Goal: Task Accomplishment & Management: Complete application form

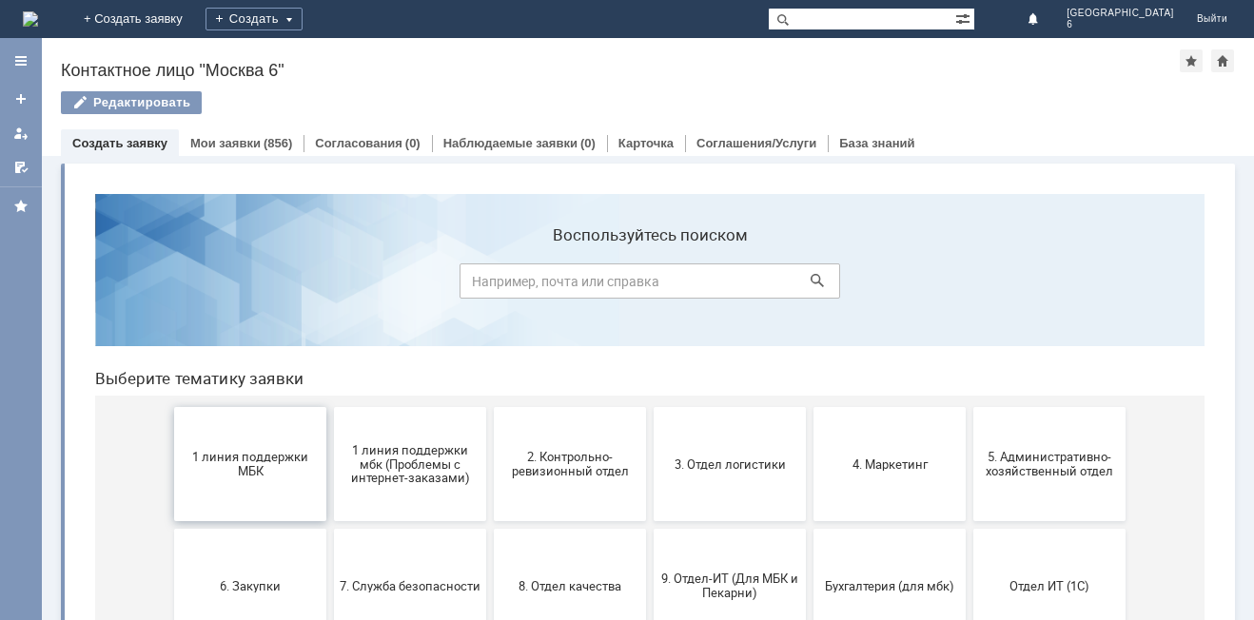
click at [256, 462] on span "1 линия поддержки МБК" at bounding box center [250, 464] width 141 height 29
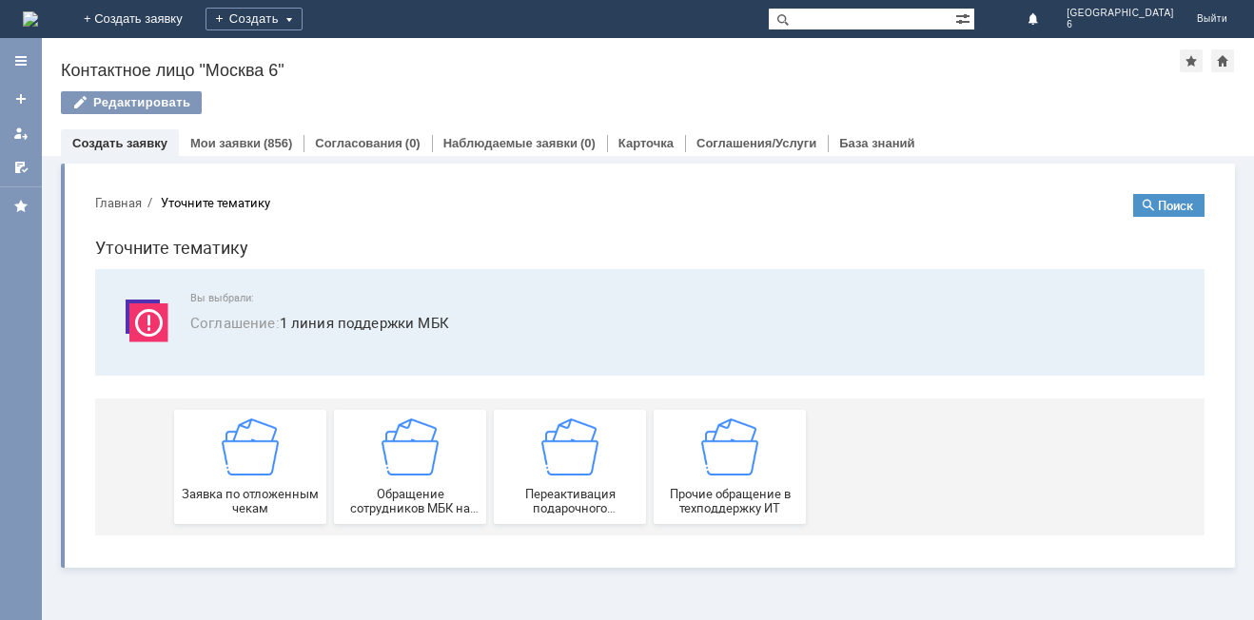
click at [256, 462] on img at bounding box center [250, 447] width 57 height 57
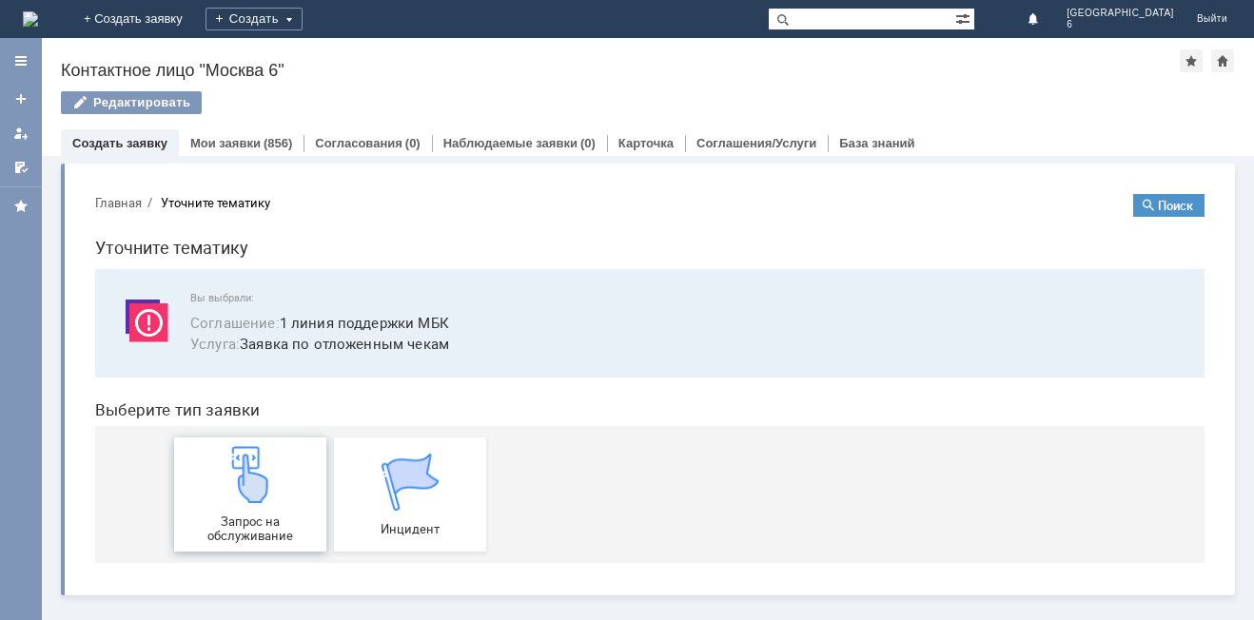
click at [249, 471] on img at bounding box center [250, 474] width 57 height 57
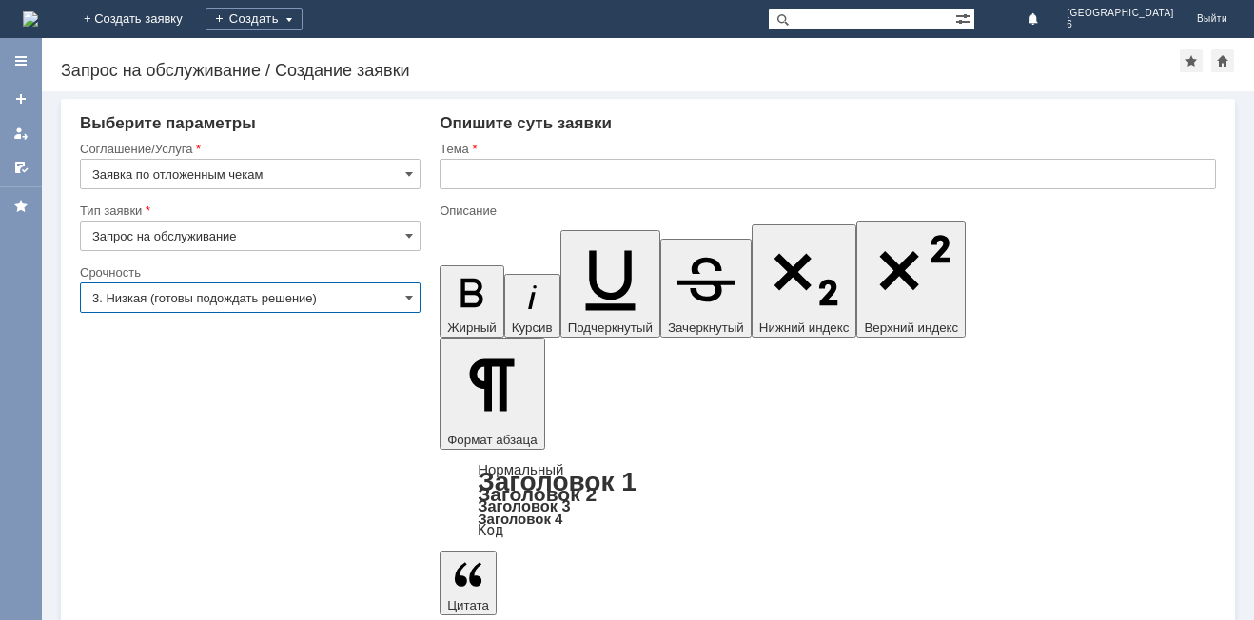
click at [404, 293] on input "3. Низкая (готовы подождать решение)" at bounding box center [250, 298] width 341 height 30
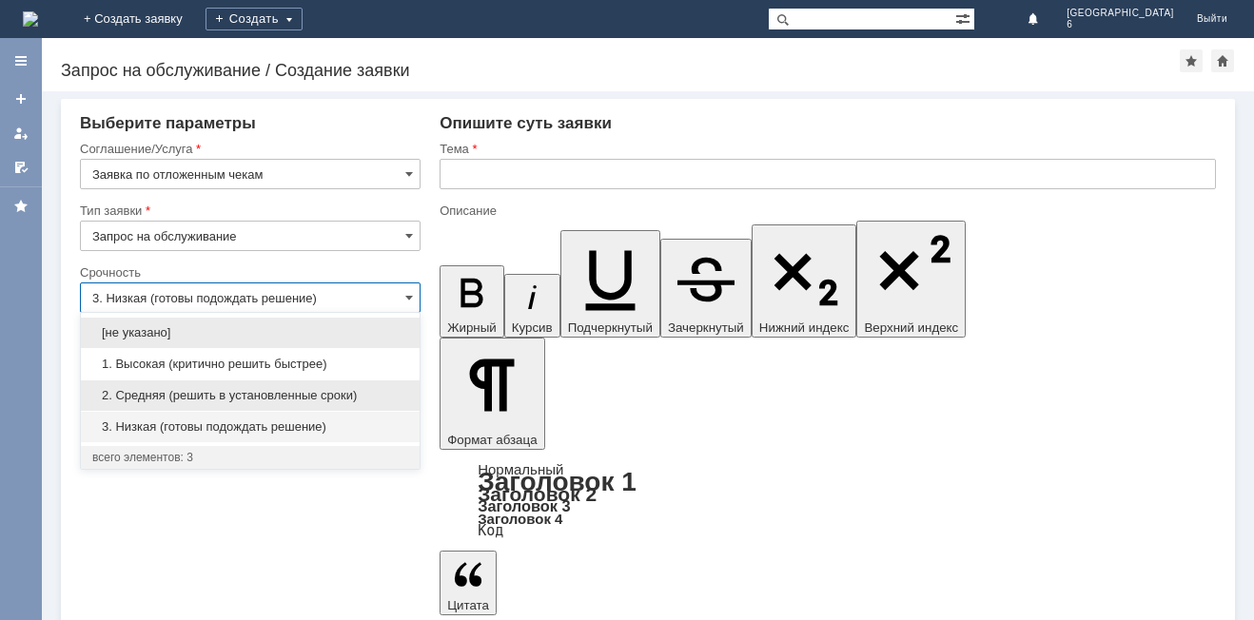
click at [287, 395] on span "2. Средняя (решить в установленные сроки)" at bounding box center [250, 395] width 316 height 15
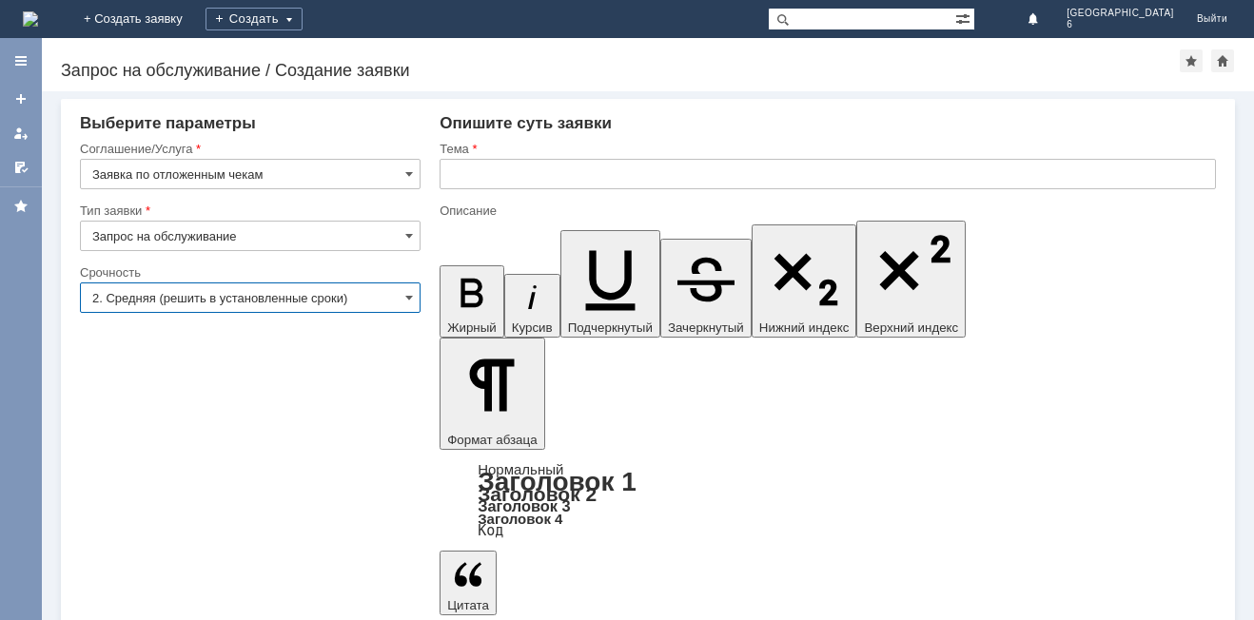
type input "2. Средняя (решить в установленные сроки)"
click at [449, 172] on input "text" at bounding box center [827, 174] width 776 height 30
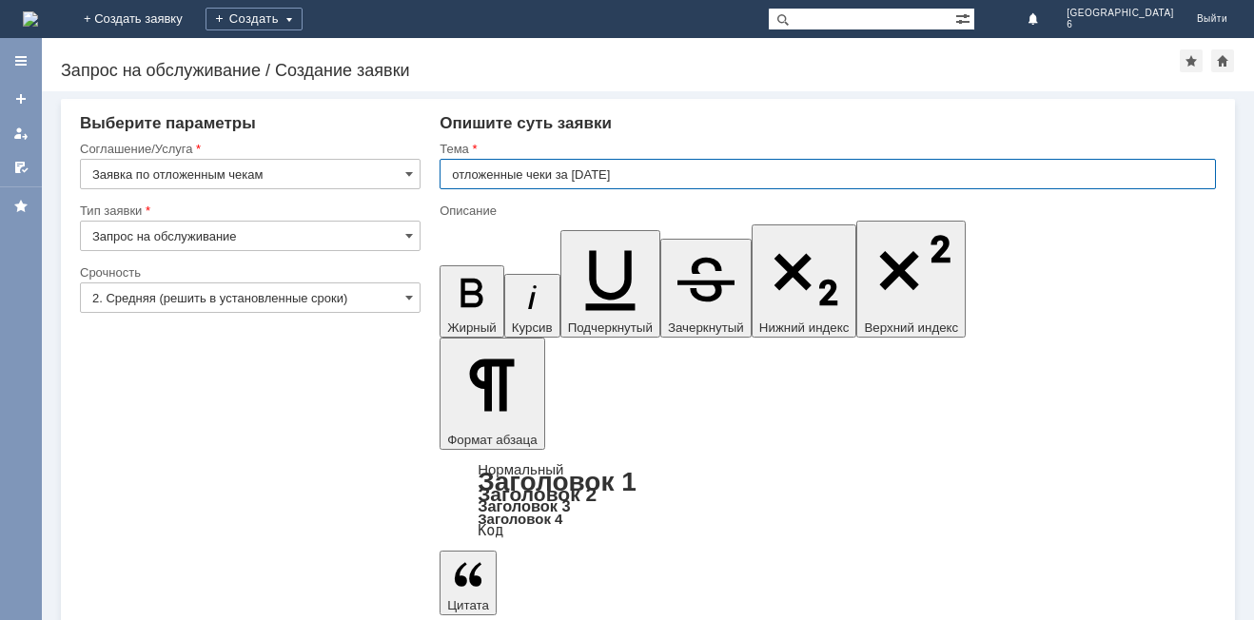
type input "отложенные чеки за 06.08.2025 г"
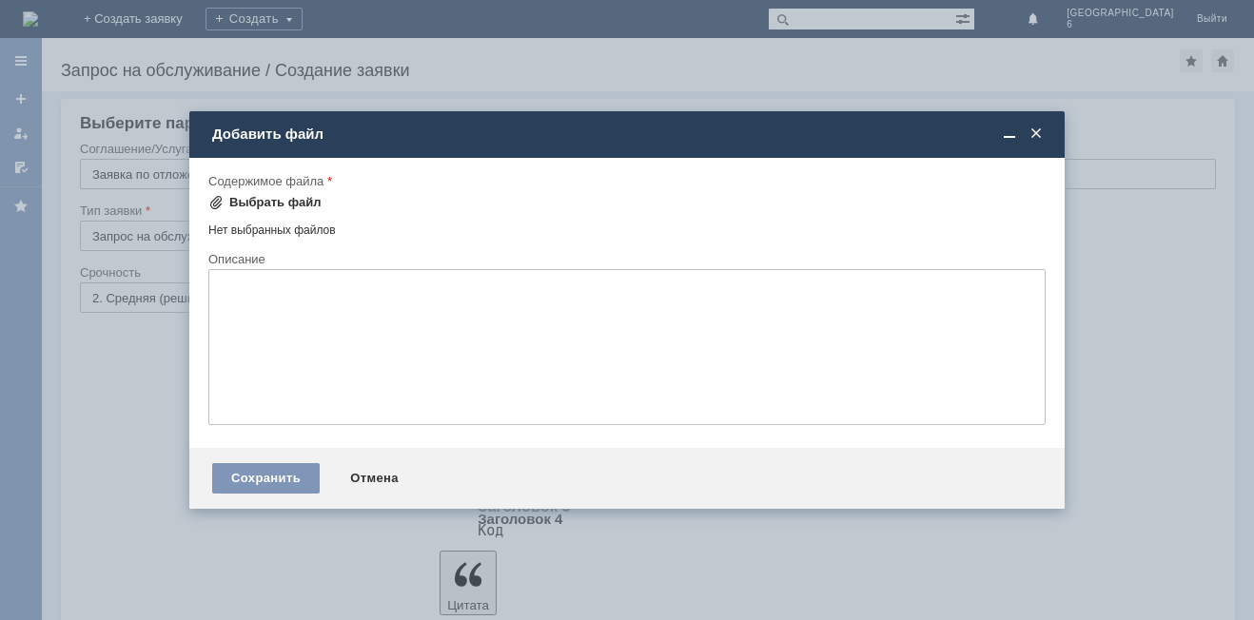
click at [213, 204] on span at bounding box center [215, 202] width 15 height 15
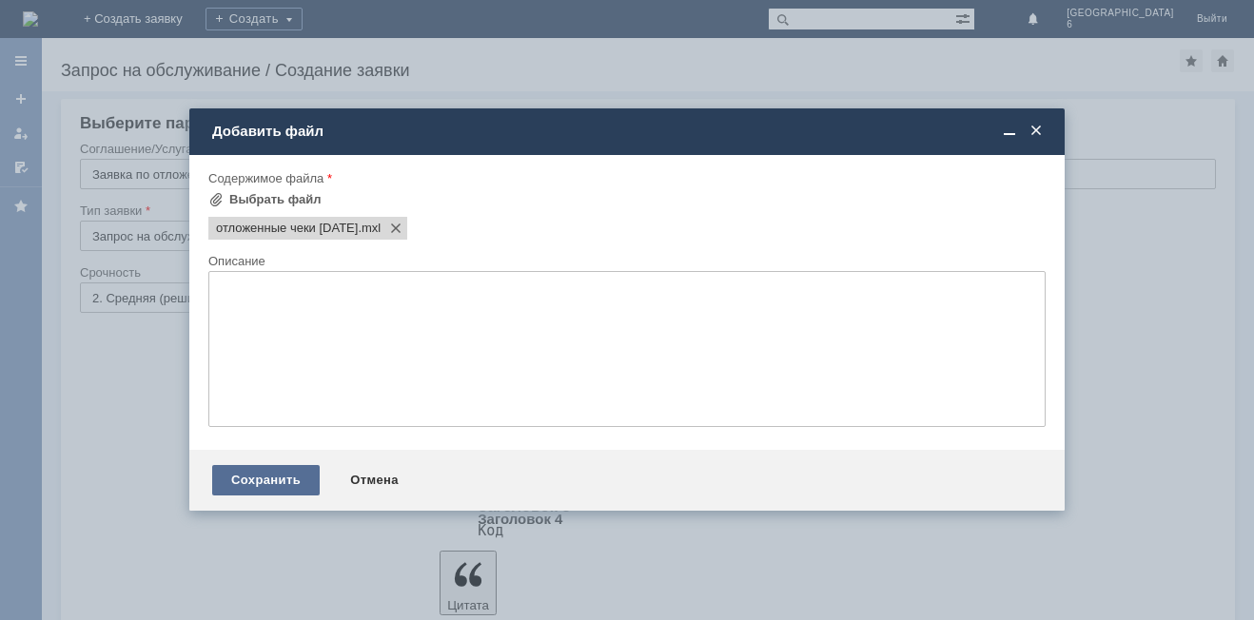
click at [263, 481] on div "Сохранить" at bounding box center [265, 480] width 107 height 30
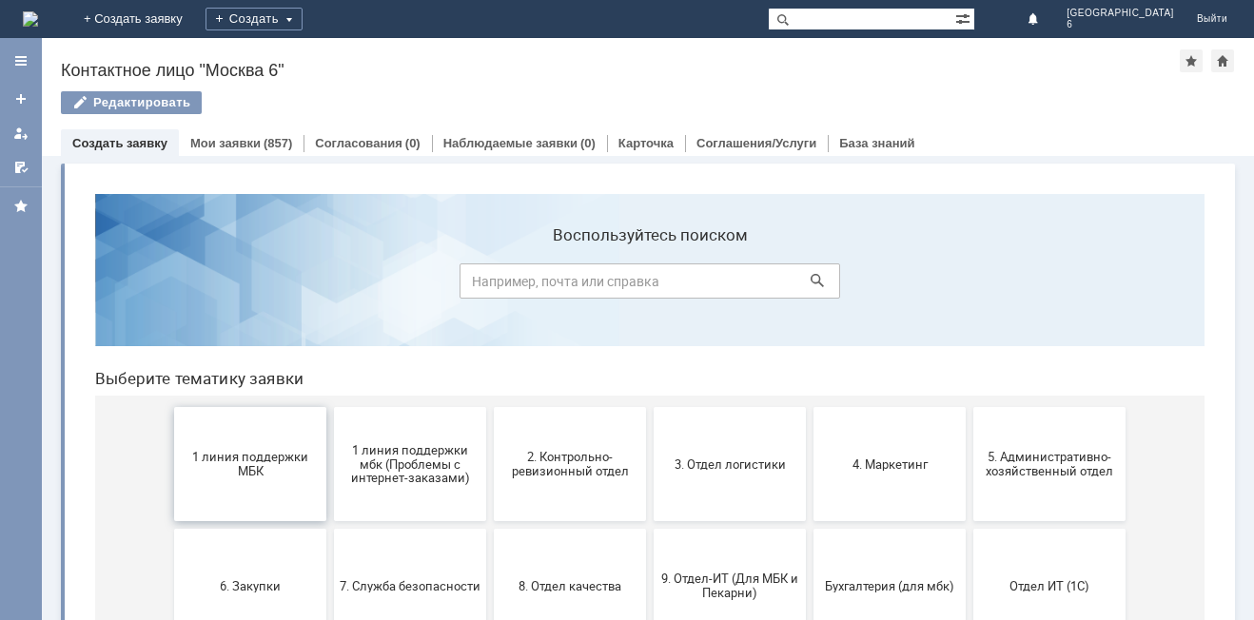
click at [234, 460] on span "1 линия поддержки МБК" at bounding box center [250, 464] width 141 height 29
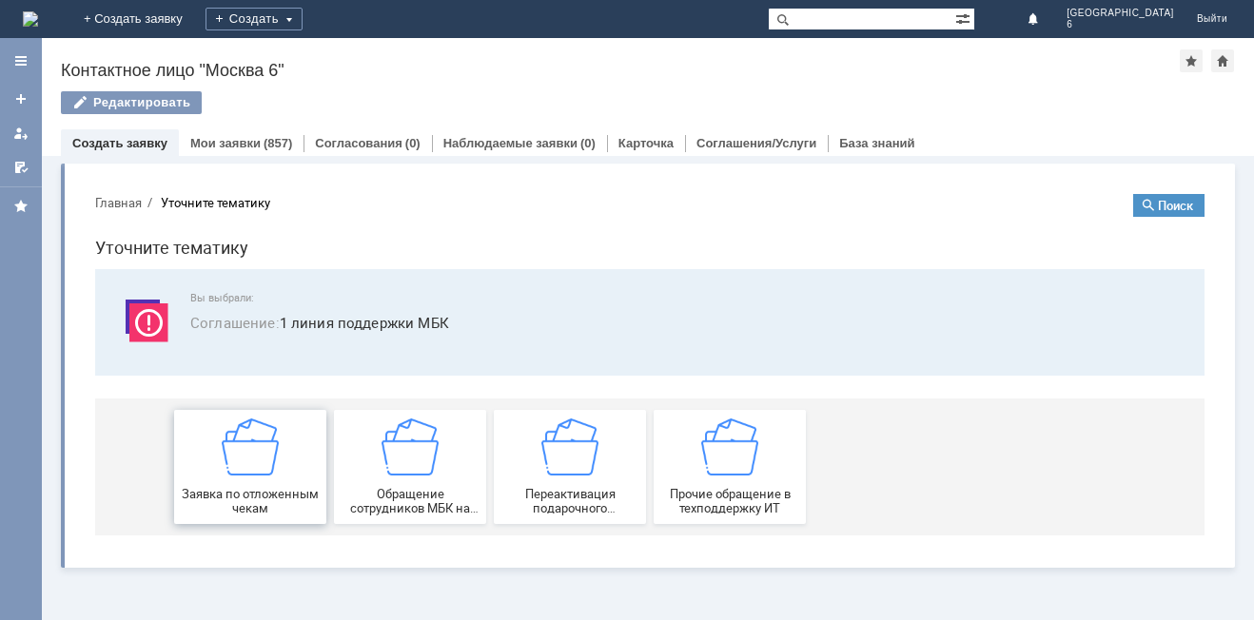
click at [263, 474] on img at bounding box center [250, 447] width 57 height 57
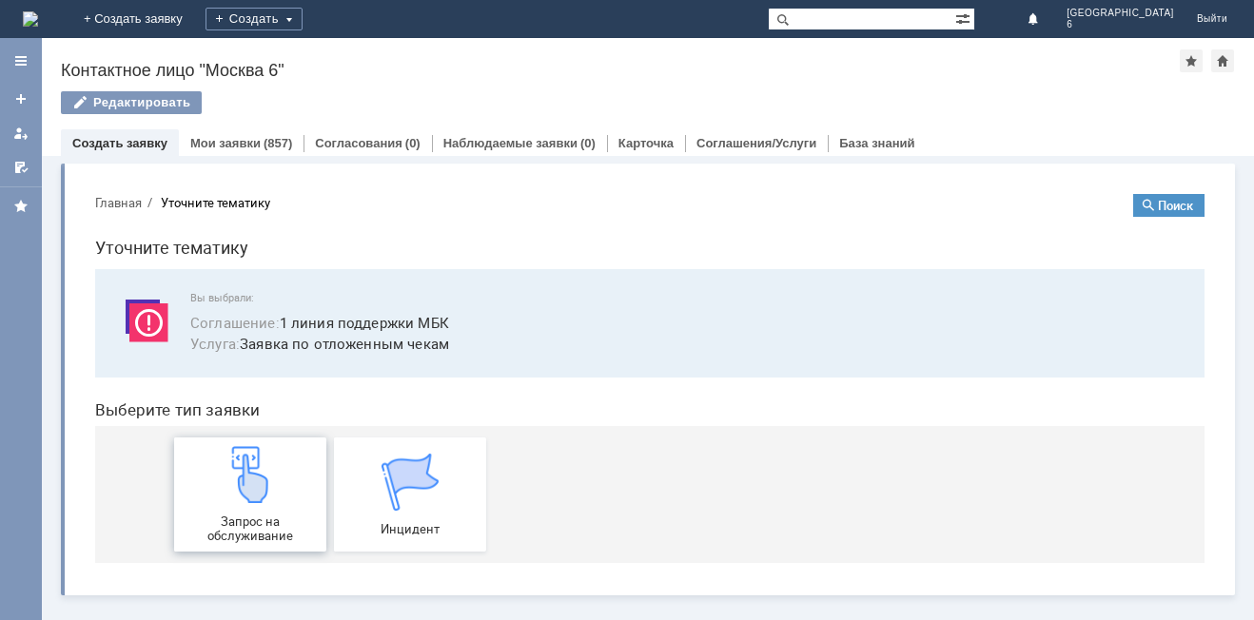
click at [245, 488] on img at bounding box center [250, 474] width 57 height 57
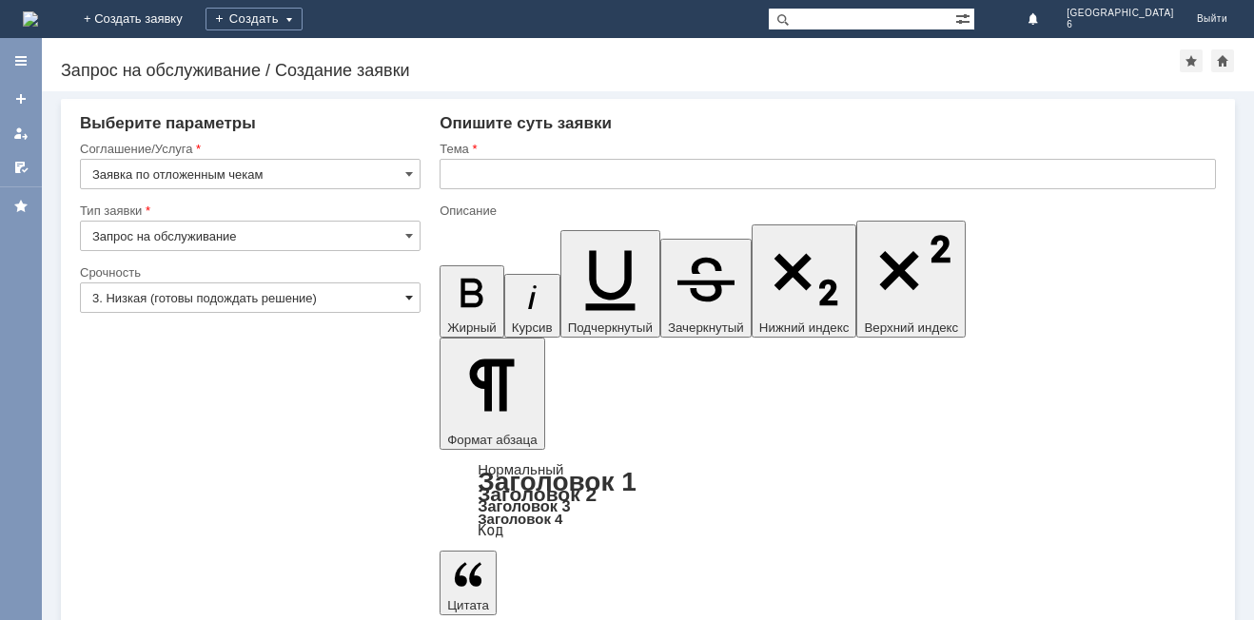
click at [405, 299] on span at bounding box center [409, 297] width 8 height 15
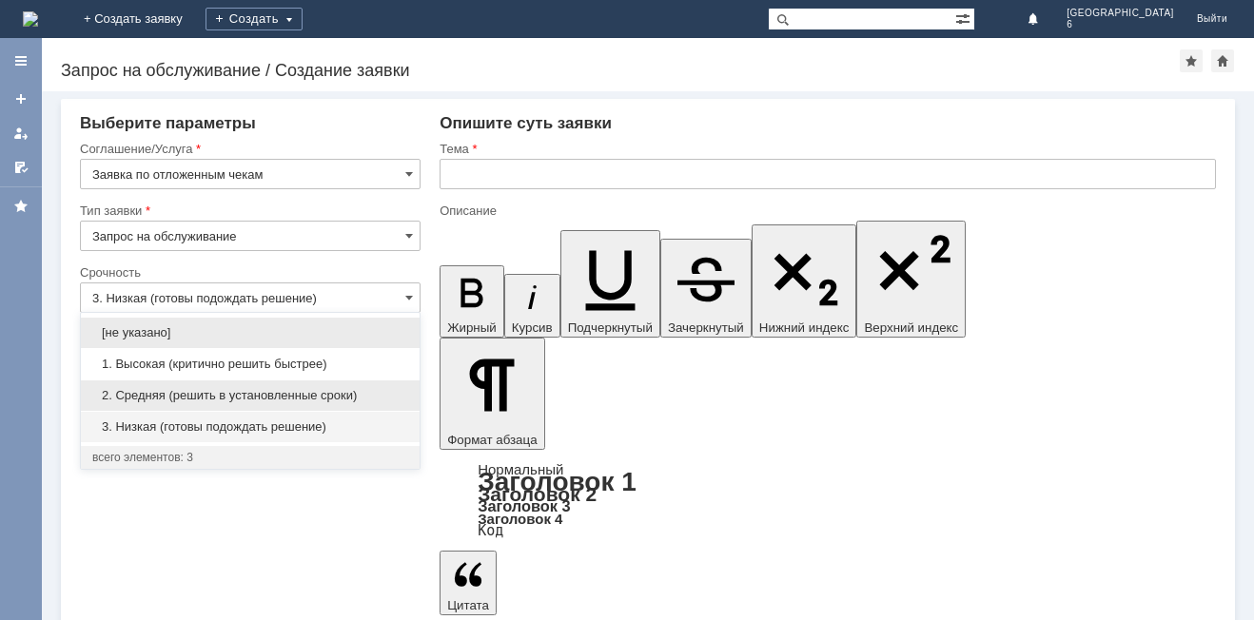
click at [269, 400] on span "2. Средняя (решить в установленные сроки)" at bounding box center [250, 395] width 316 height 15
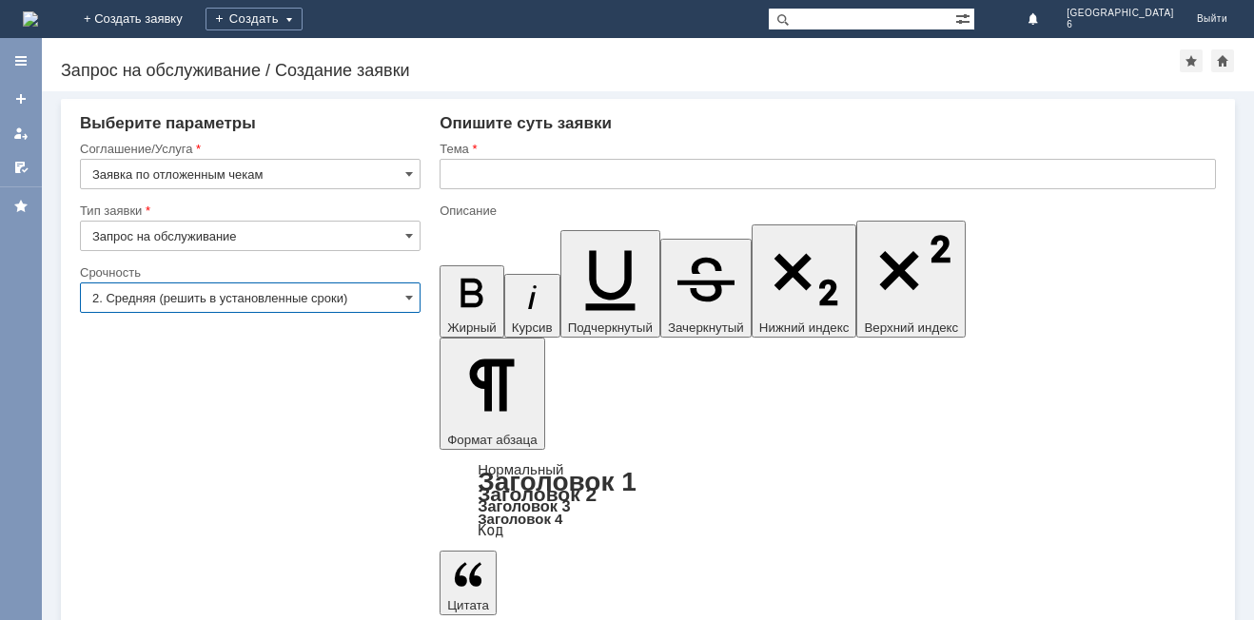
type input "2. Средняя (решить в установленные сроки)"
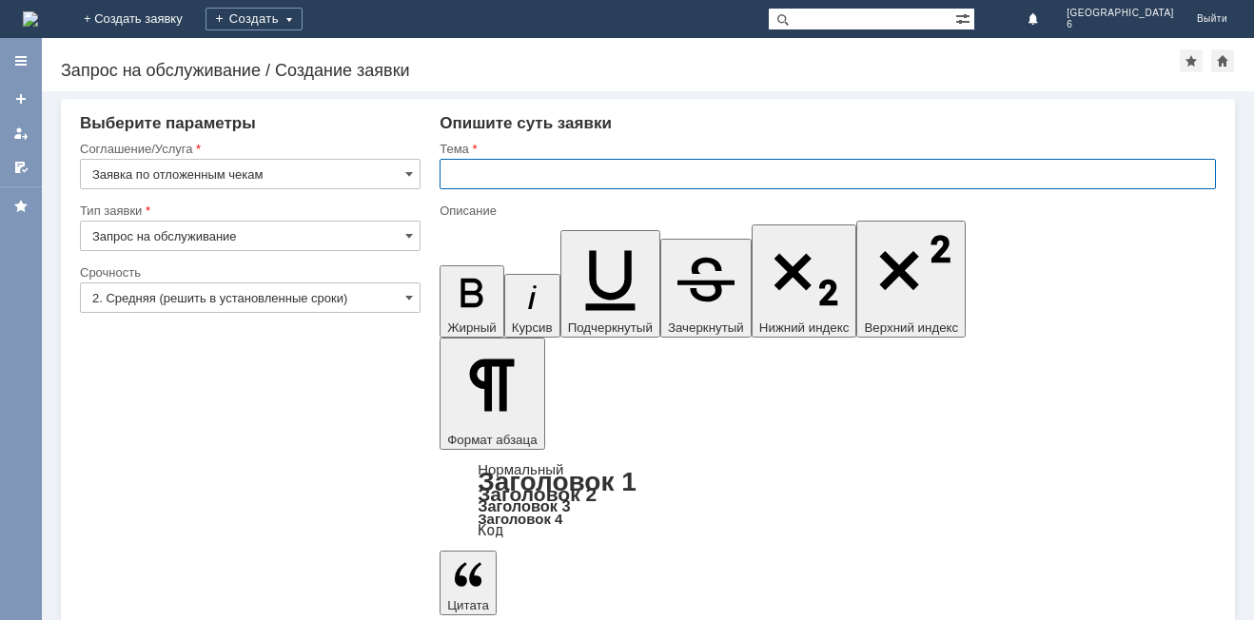
click at [463, 164] on input "text" at bounding box center [827, 174] width 776 height 30
type input "отложенные чеки 07.08.2025 г"
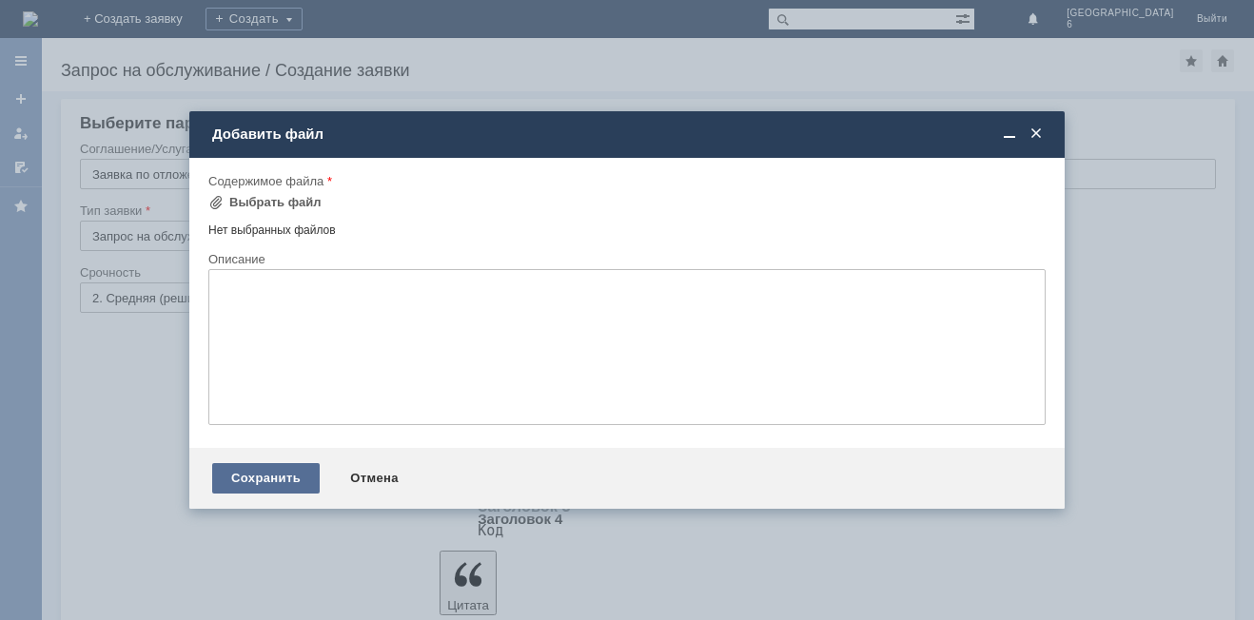
click at [263, 482] on div "Сохранить" at bounding box center [265, 478] width 107 height 30
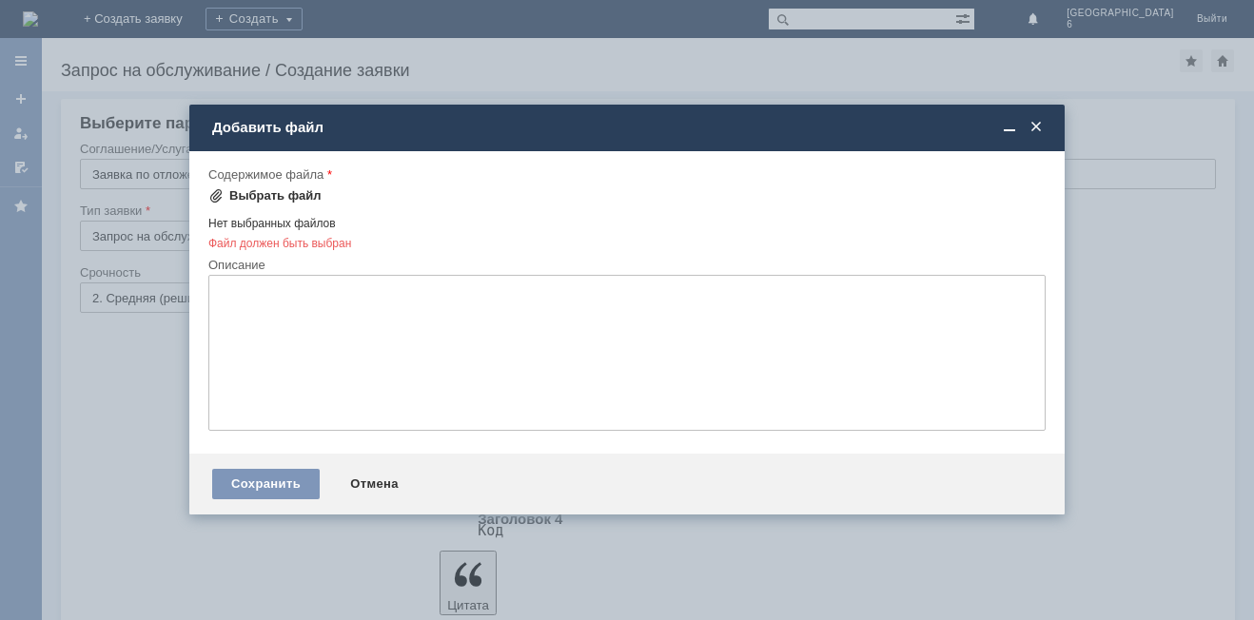
click at [214, 190] on span at bounding box center [215, 195] width 15 height 15
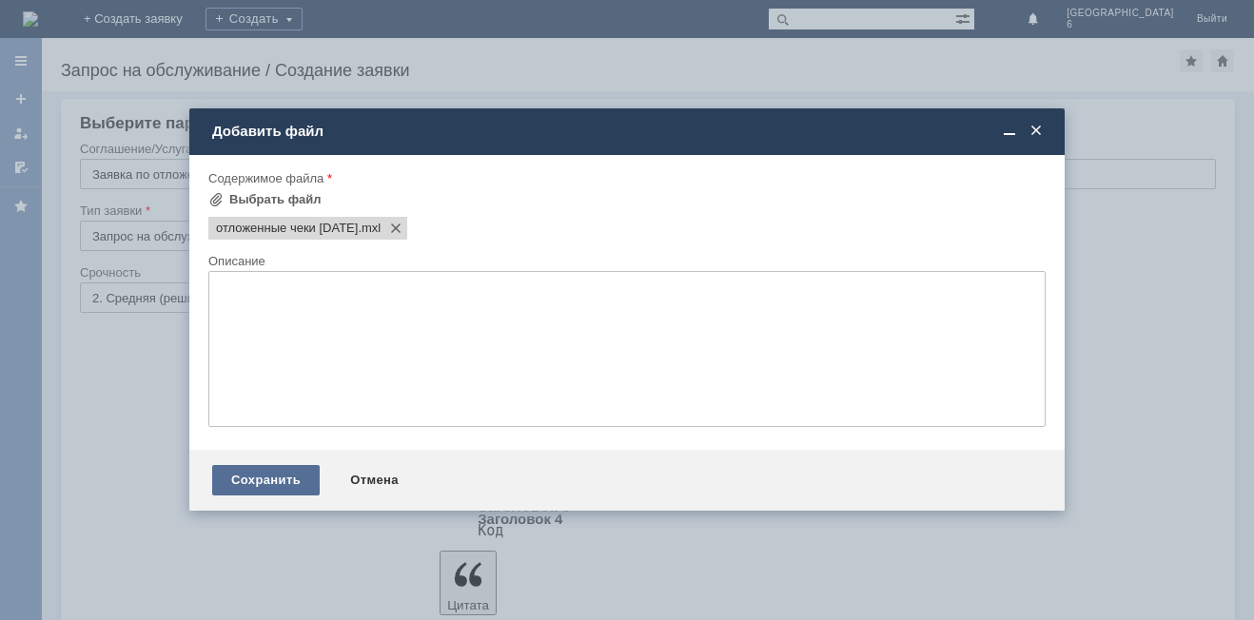
click at [276, 475] on div "Сохранить" at bounding box center [265, 480] width 107 height 30
